Goal: Task Accomplishment & Management: Manage account settings

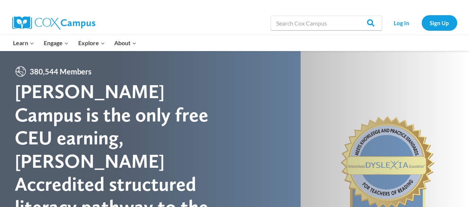
click at [342, 108] on div at bounding box center [234, 184] width 469 height 267
click at [401, 23] on link "Log In" at bounding box center [402, 22] width 32 height 15
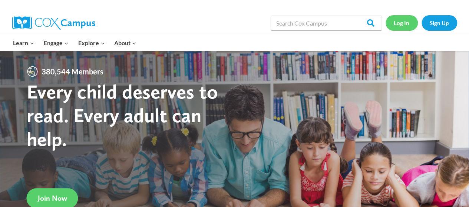
click at [405, 27] on link "Log In" at bounding box center [402, 22] width 32 height 15
